Goal: Book appointment/travel/reservation

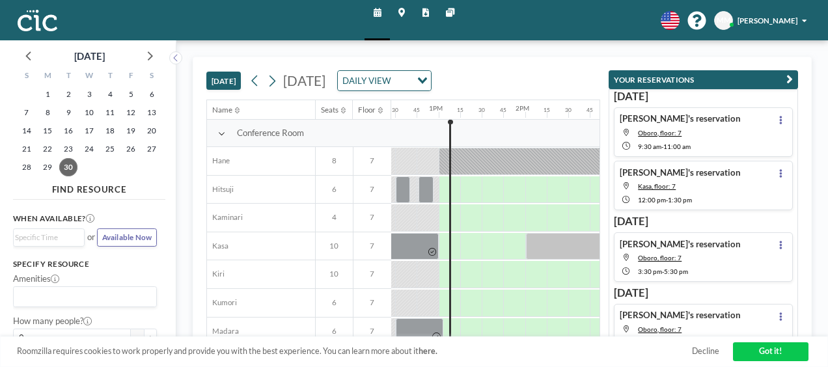
scroll to position [0, 1079]
click at [150, 56] on icon at bounding box center [149, 55] width 17 height 17
click at [109, 92] on span "2" at bounding box center [110, 94] width 18 height 18
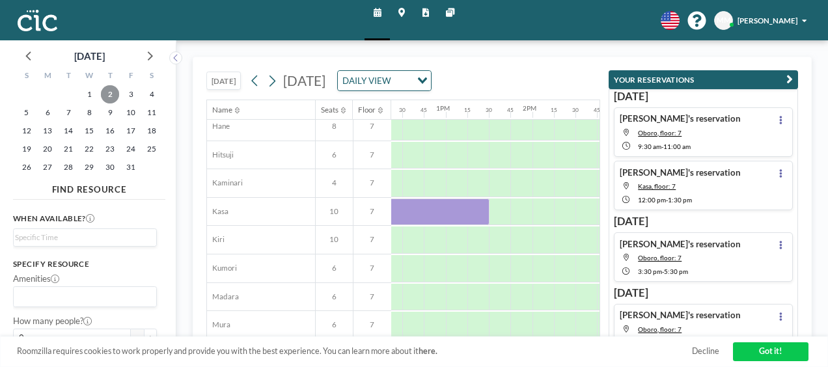
scroll to position [35, 1057]
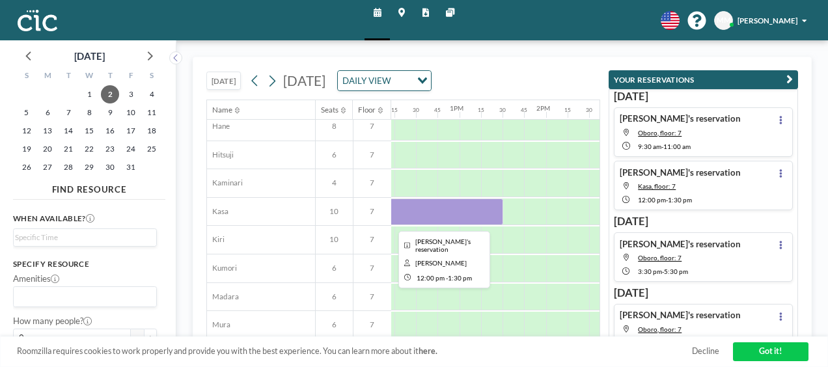
click at [493, 207] on div at bounding box center [438, 212] width 130 height 27
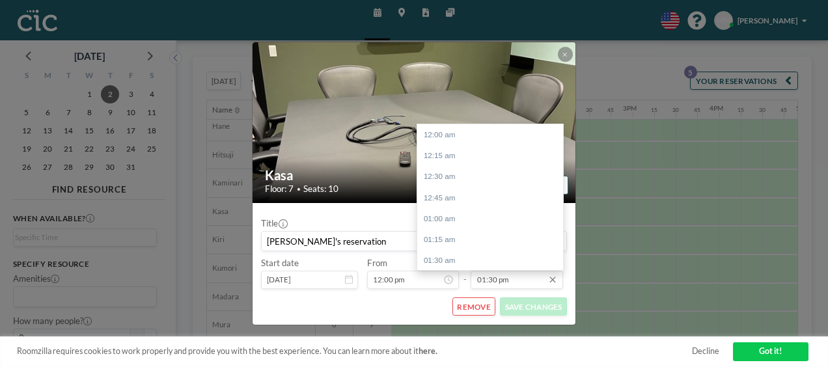
click at [514, 284] on input "01:30 pm" at bounding box center [517, 280] width 92 height 18
click at [479, 181] on div "02:00 pm" at bounding box center [493, 176] width 152 height 21
type input "02:00 pm"
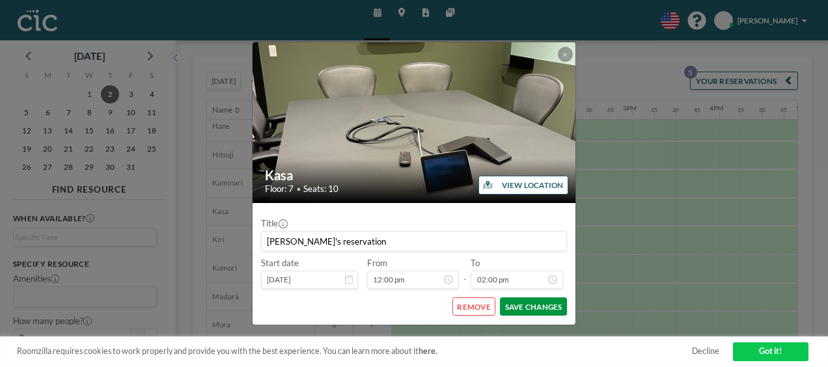
scroll to position [1177, 0]
click at [528, 301] on button "SAVE CHANGES" at bounding box center [533, 307] width 67 height 18
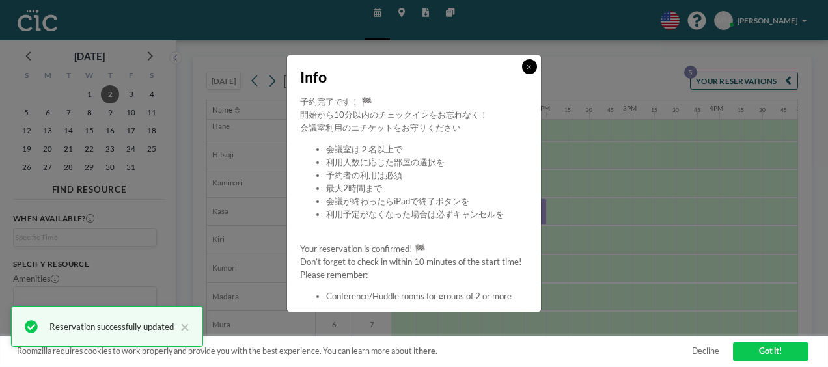
click at [534, 71] on button at bounding box center [529, 66] width 15 height 15
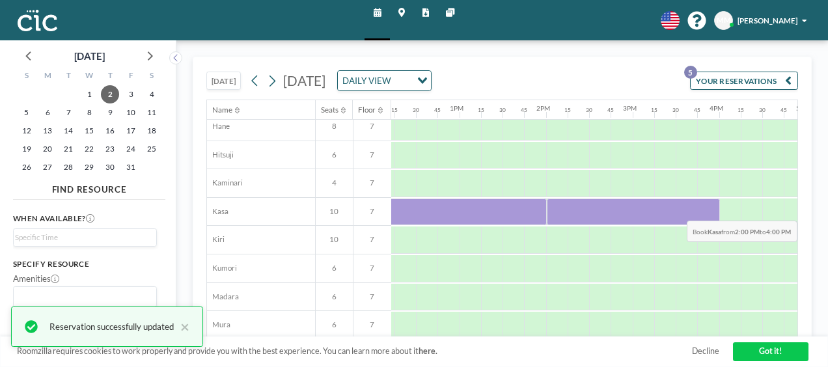
drag, startPoint x: 582, startPoint y: 211, endPoint x: 715, endPoint y: 210, distance: 132.8
click at [715, 210] on div at bounding box center [633, 212] width 173 height 27
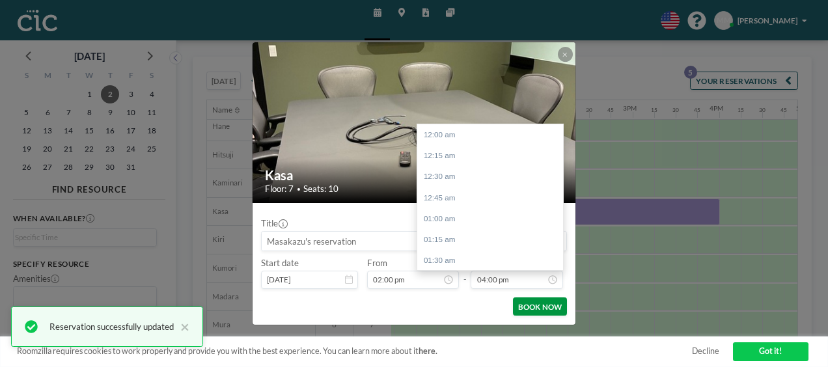
scroll to position [1345, 0]
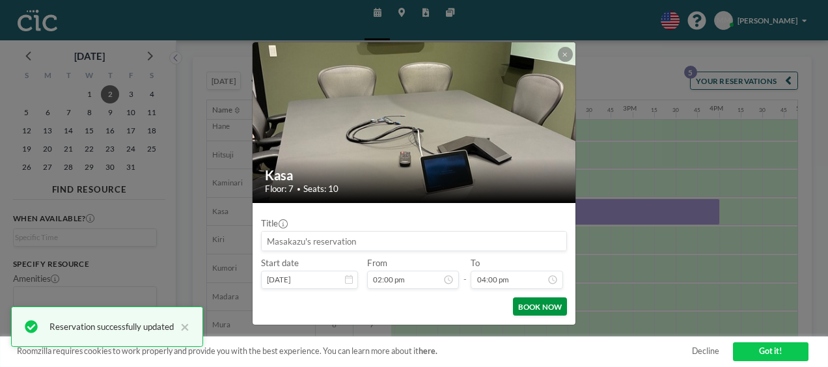
click at [540, 301] on button "BOOK NOW" at bounding box center [540, 307] width 54 height 18
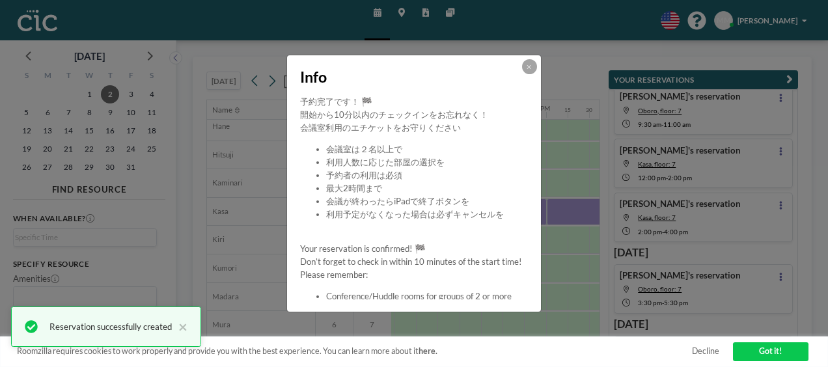
scroll to position [24, 0]
click at [533, 66] on button at bounding box center [529, 66] width 15 height 15
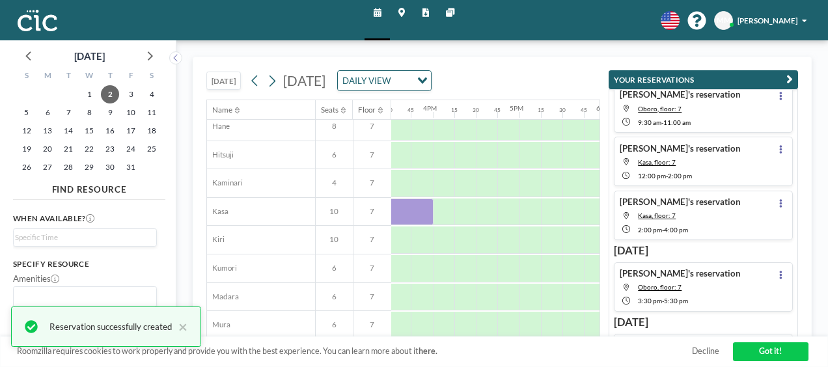
scroll to position [35, 1322]
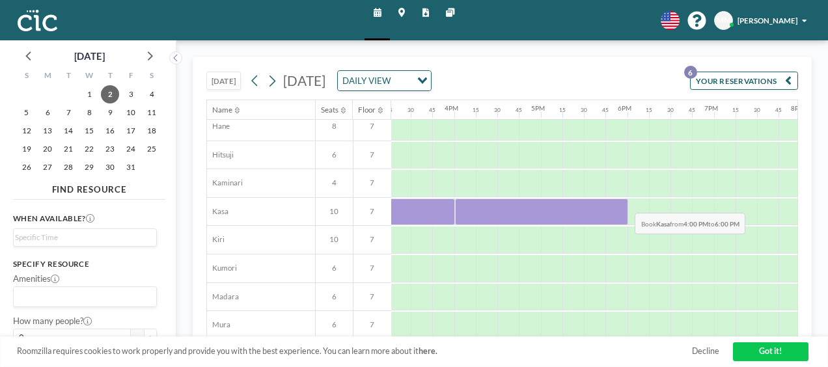
drag, startPoint x: 457, startPoint y: 206, endPoint x: 625, endPoint y: 202, distance: 168.0
click at [625, 202] on div at bounding box center [541, 212] width 173 height 27
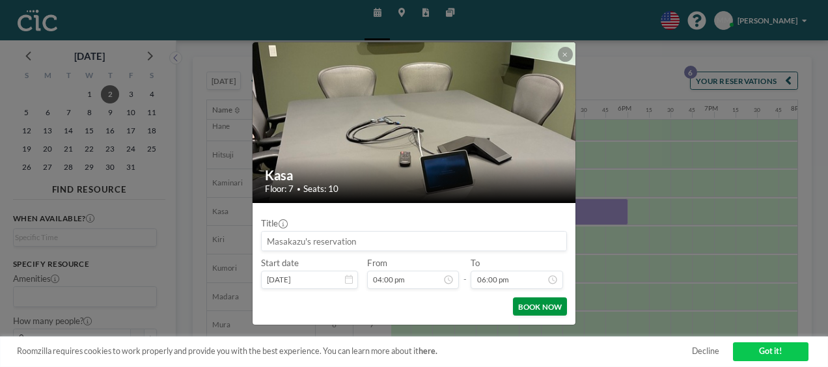
scroll to position [1514, 0]
click at [559, 307] on button "BOOK NOW" at bounding box center [540, 307] width 54 height 18
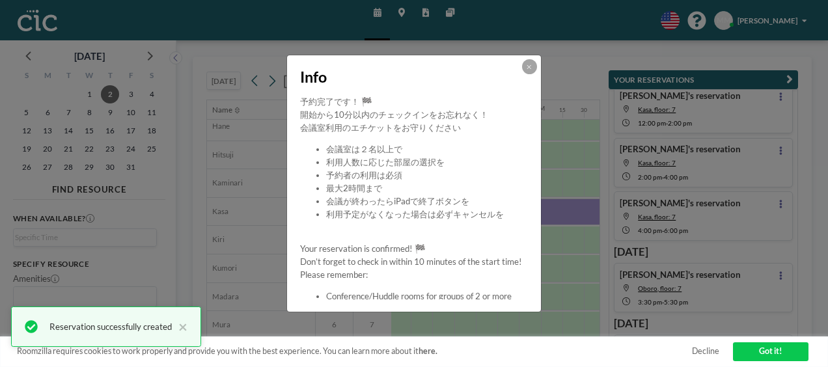
scroll to position [77, 0]
click at [535, 70] on button at bounding box center [529, 66] width 15 height 15
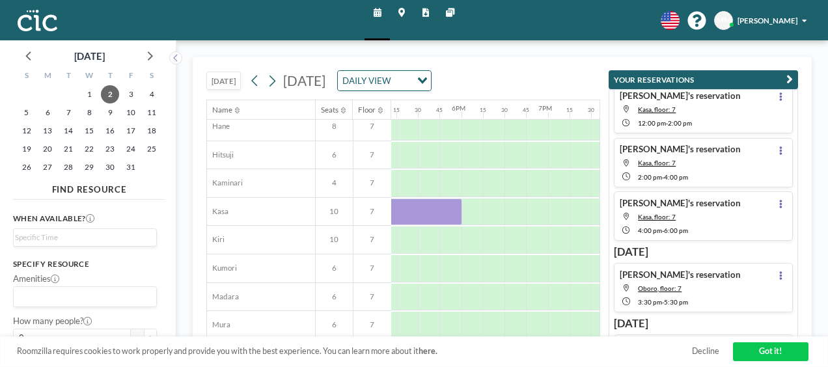
scroll to position [35, 1499]
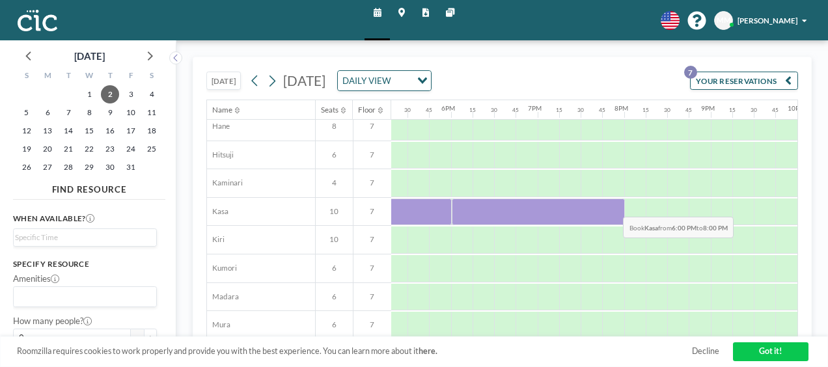
drag, startPoint x: 503, startPoint y: 213, endPoint x: 613, endPoint y: 206, distance: 110.3
click at [613, 206] on div at bounding box center [538, 212] width 173 height 27
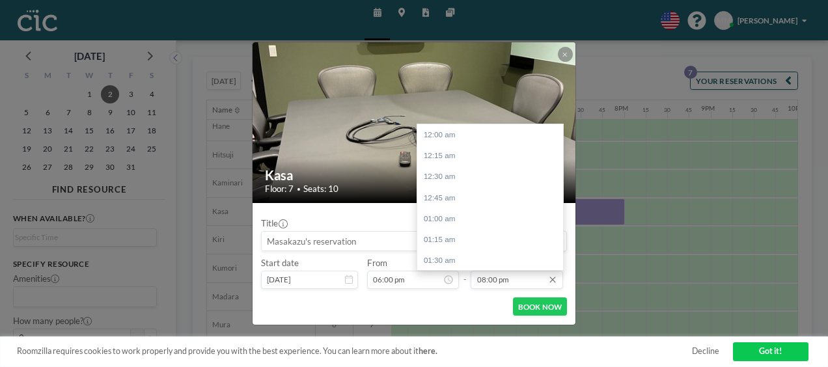
scroll to position [1682, 0]
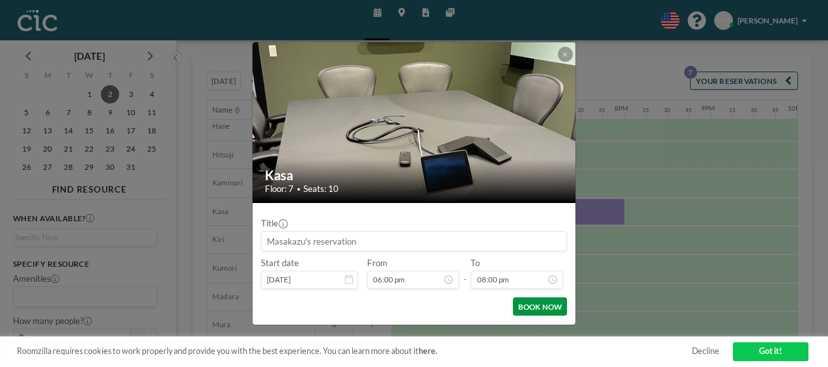
click at [542, 305] on button "BOOK NOW" at bounding box center [540, 307] width 54 height 18
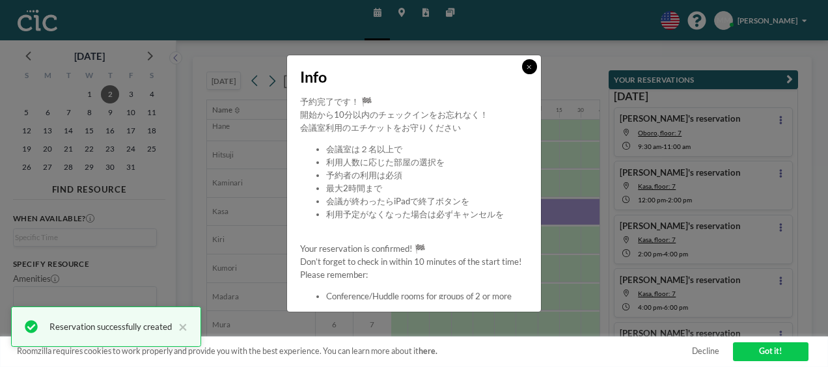
click at [525, 64] on button at bounding box center [529, 66] width 15 height 15
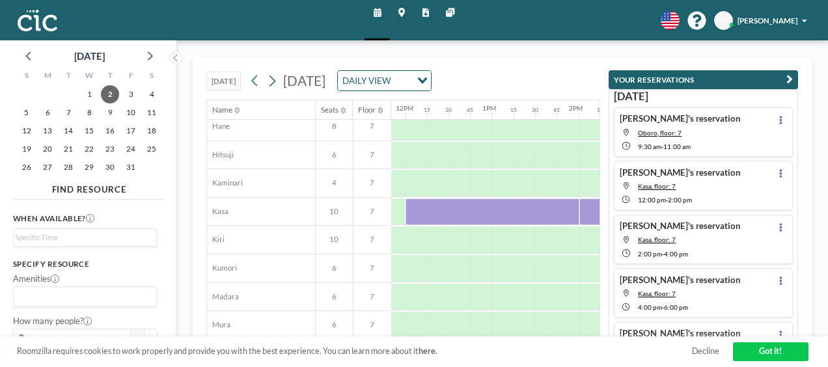
scroll to position [35, 988]
click at [135, 92] on span "3" at bounding box center [131, 94] width 18 height 18
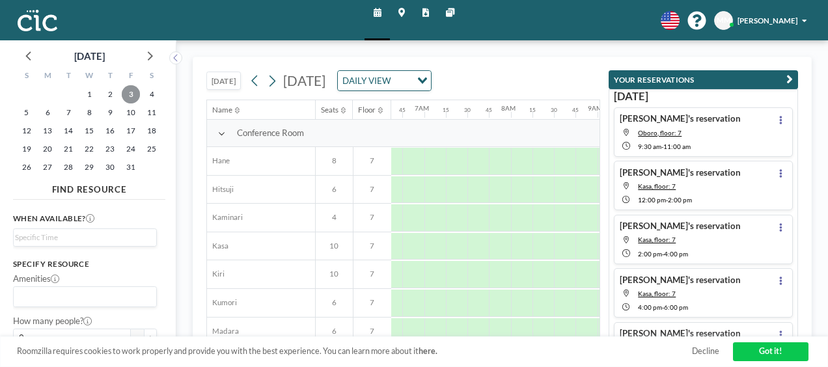
scroll to position [0, 568]
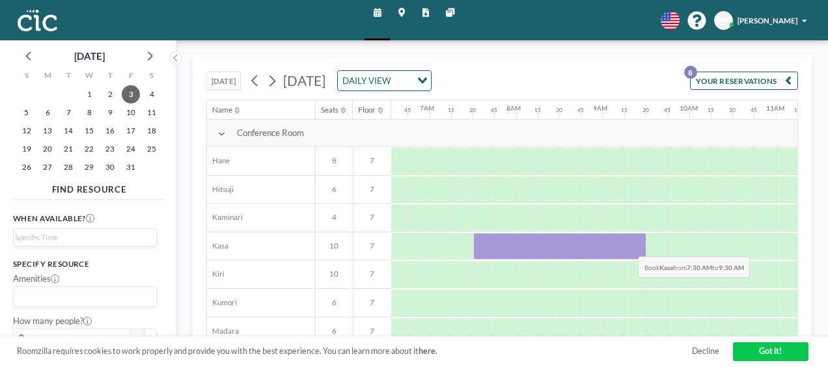
drag, startPoint x: 483, startPoint y: 241, endPoint x: 628, endPoint y: 245, distance: 145.2
click at [628, 245] on div at bounding box center [559, 246] width 173 height 27
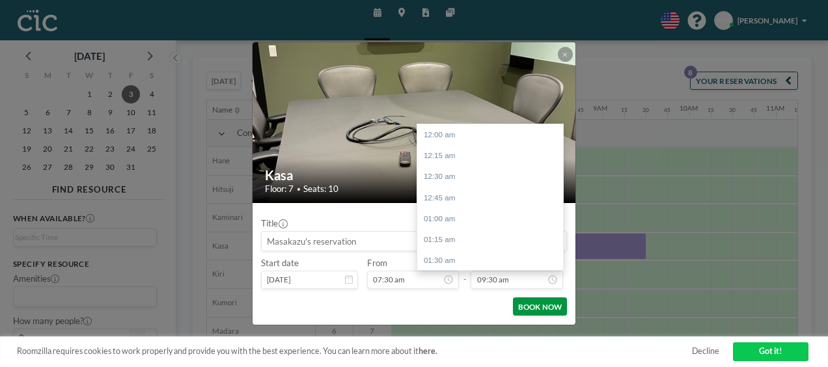
scroll to position [798, 0]
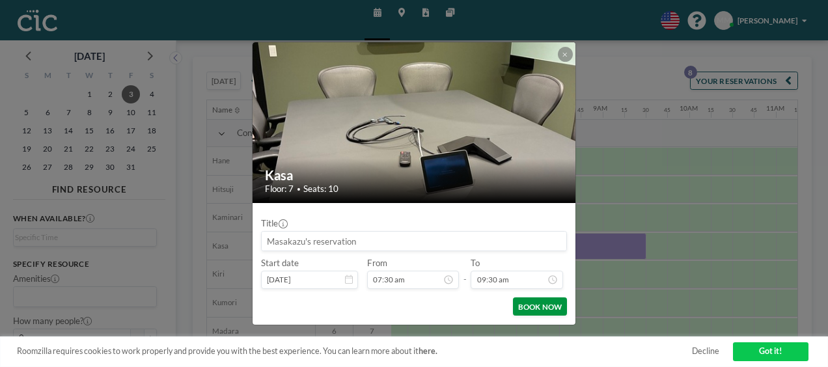
click at [541, 301] on button "BOOK NOW" at bounding box center [540, 307] width 54 height 18
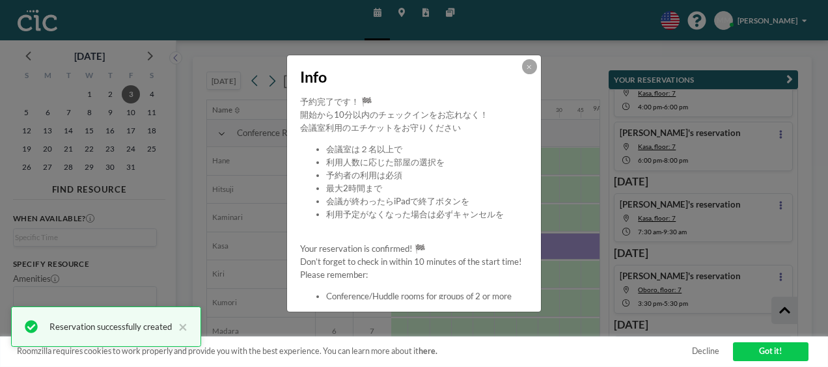
click at [529, 64] on icon at bounding box center [529, 67] width 5 height 7
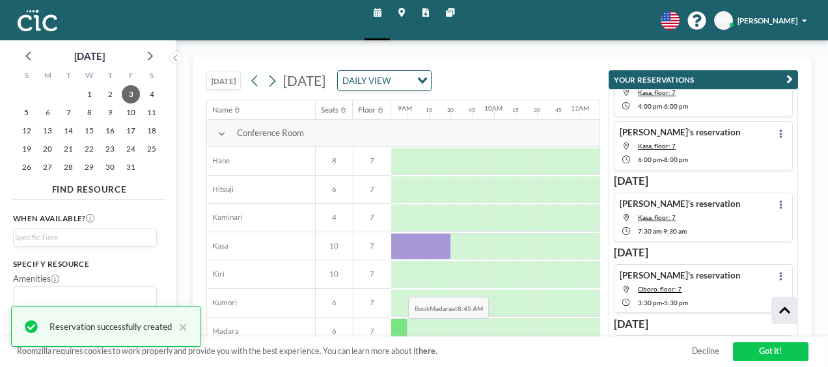
scroll to position [0, 768]
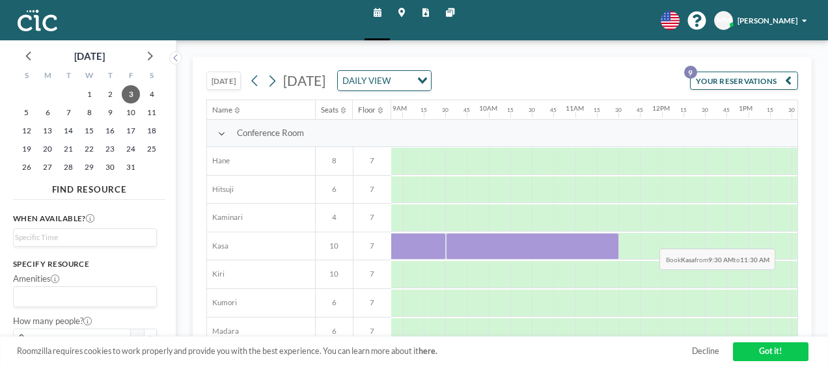
drag, startPoint x: 544, startPoint y: 243, endPoint x: 650, endPoint y: 238, distance: 106.3
click at [650, 238] on div at bounding box center [662, 246] width 2078 height 29
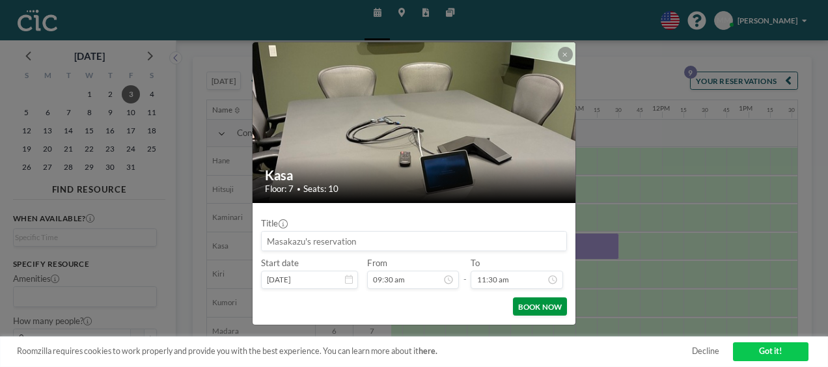
scroll to position [967, 0]
click at [539, 303] on button "BOOK NOW" at bounding box center [540, 307] width 54 height 18
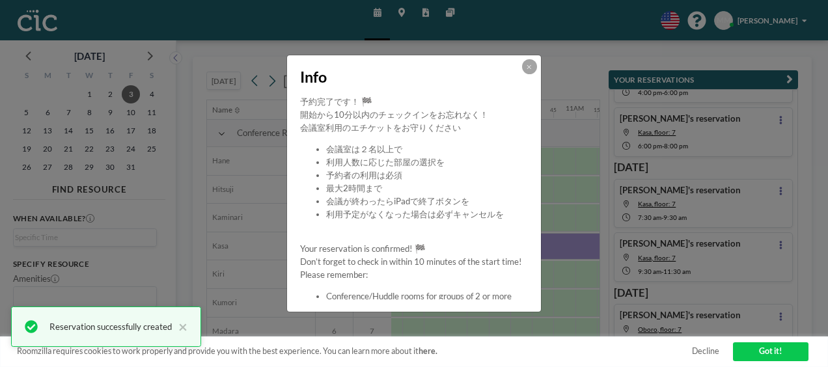
click at [536, 69] on div at bounding box center [529, 66] width 15 height 15
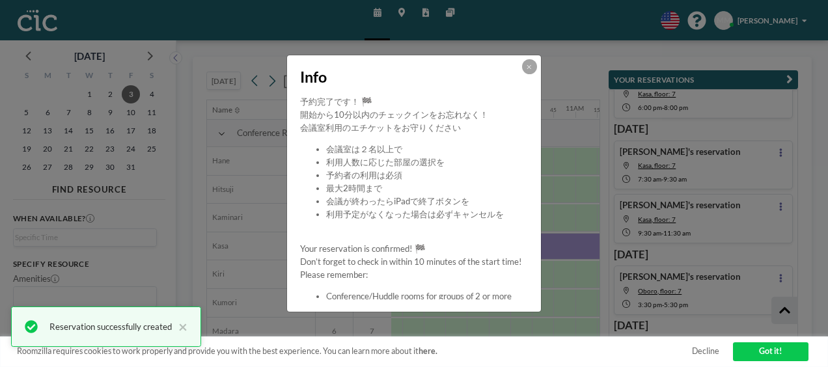
scroll to position [254, 0]
click at [529, 68] on icon at bounding box center [529, 67] width 5 height 7
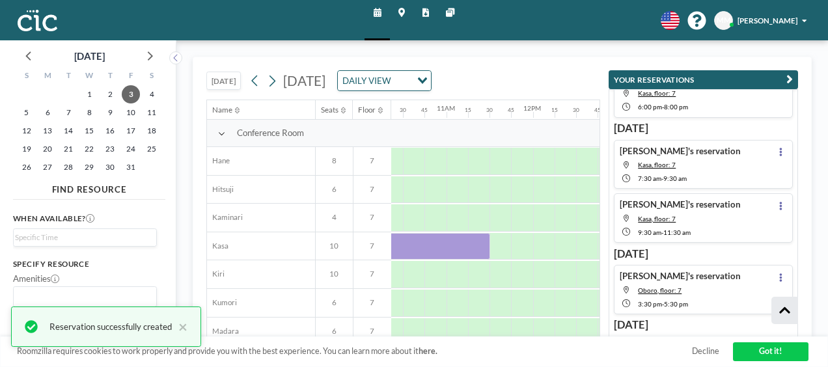
scroll to position [0, 899]
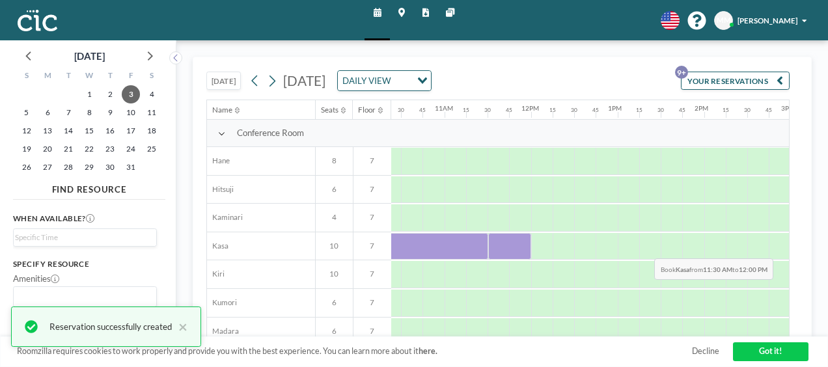
drag, startPoint x: 503, startPoint y: 246, endPoint x: 530, endPoint y: 247, distance: 26.7
click at [530, 247] on div at bounding box center [510, 246] width 44 height 27
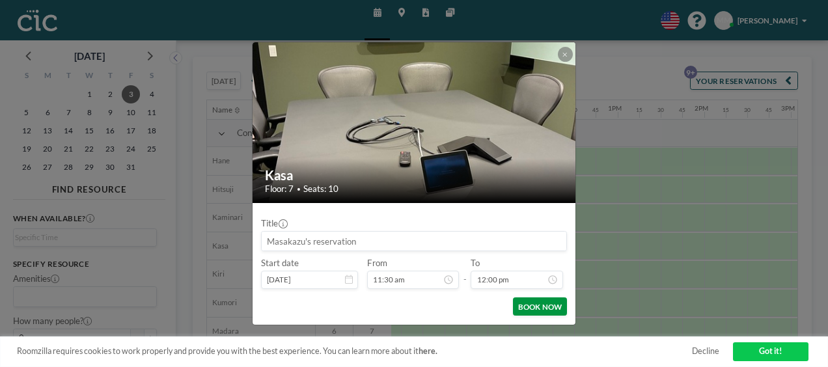
scroll to position [1009, 0]
click at [540, 307] on button "BOOK NOW" at bounding box center [540, 307] width 54 height 18
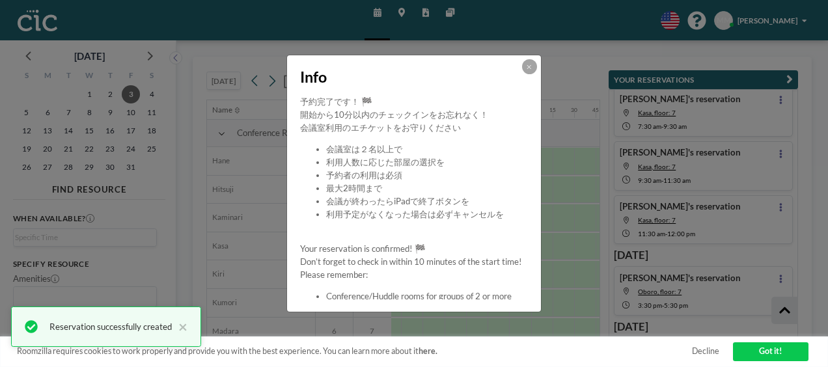
click at [529, 62] on button at bounding box center [529, 66] width 15 height 15
